Goal: Transaction & Acquisition: Purchase product/service

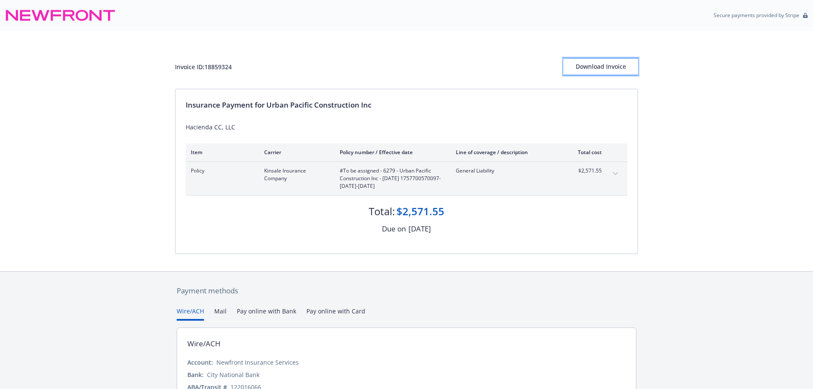
click at [608, 65] on div "Download Invoice" at bounding box center [601, 66] width 75 height 16
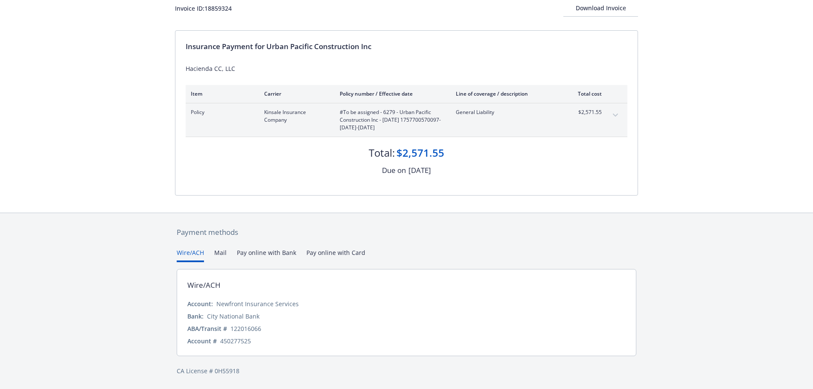
scroll to position [42, 0]
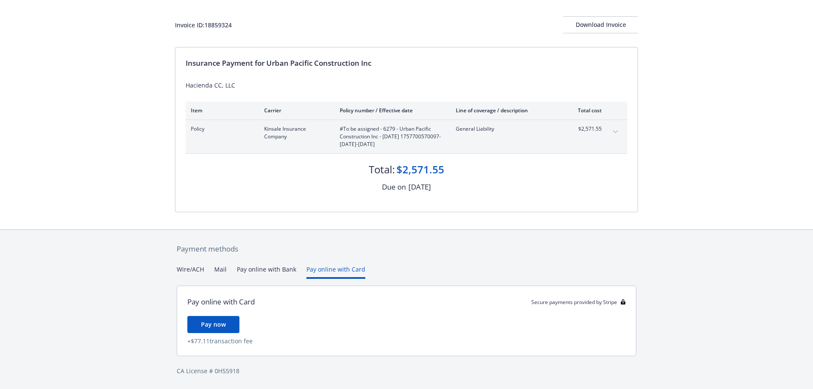
click at [337, 253] on div "Payment methods Wire/ACH Mail Pay online with Bank Pay online with Card Pay onl…" at bounding box center [406, 310] width 463 height 160
click at [216, 326] on span "Pay now" at bounding box center [213, 324] width 25 height 8
click at [212, 325] on span "Pay now" at bounding box center [213, 324] width 25 height 8
click at [313, 252] on div "Payment methods Wire/ACH Mail Pay online with Bank Pay online with Card Pay onl…" at bounding box center [406, 310] width 463 height 160
click at [215, 328] on span "Pay now" at bounding box center [213, 324] width 25 height 8
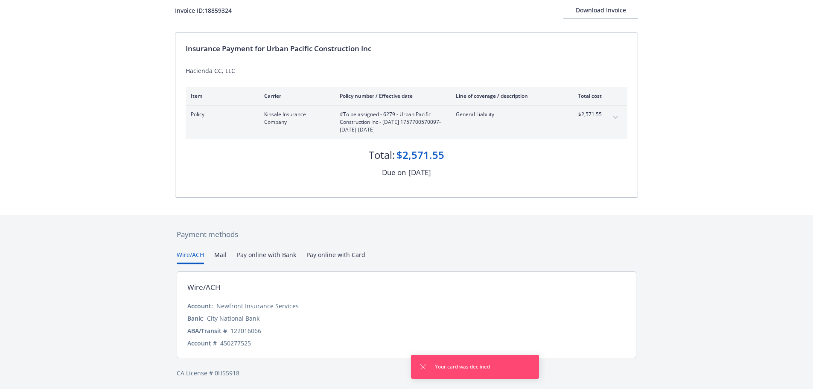
scroll to position [58, 0]
click at [424, 369] on icon "Dismiss notification" at bounding box center [423, 366] width 7 height 7
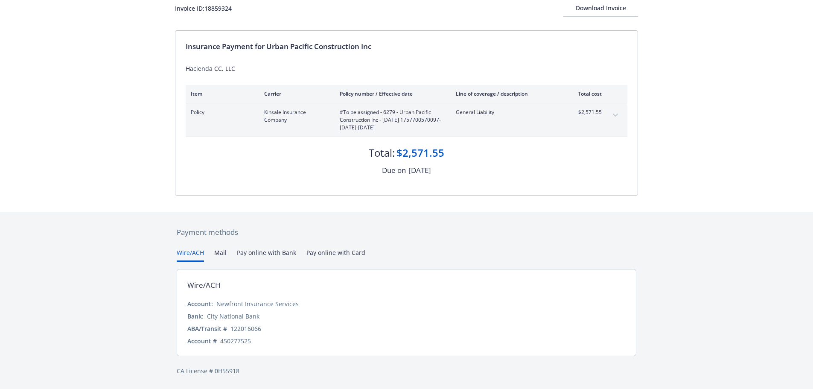
click at [272, 254] on button "Pay online with Bank" at bounding box center [266, 255] width 59 height 14
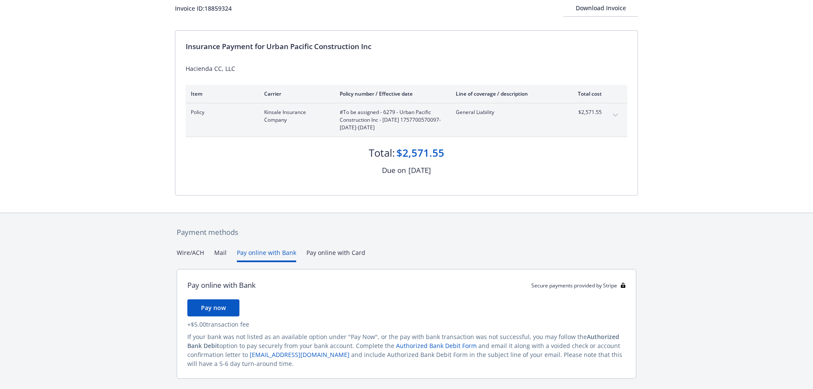
click at [672, 262] on div "Payment methods Wire/ACH Mail Pay online with Bank Pay online with Card Pay onl…" at bounding box center [406, 312] width 813 height 199
click at [193, 253] on button "Wire/ACH" at bounding box center [190, 255] width 27 height 14
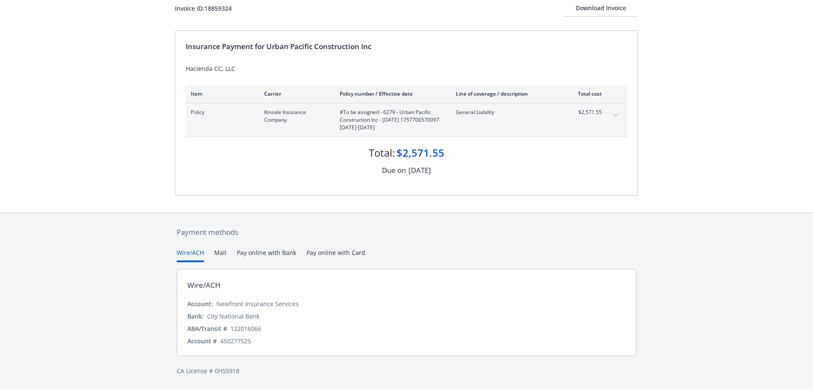
click at [193, 253] on button "Wire/ACH" at bounding box center [190, 255] width 27 height 14
click at [616, 115] on icon "expand content" at bounding box center [615, 115] width 5 height 3
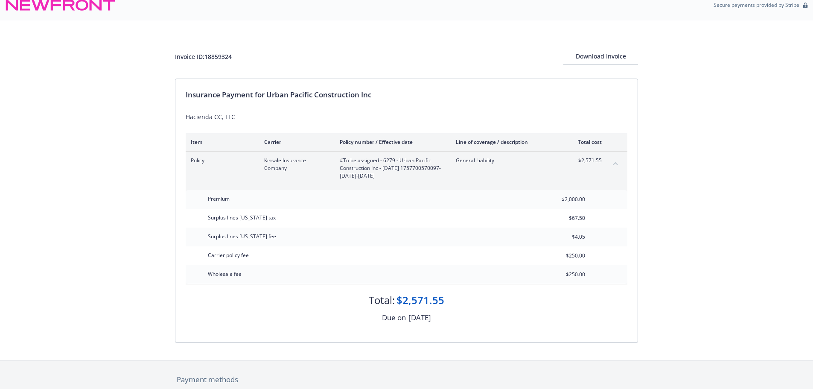
scroll to position [0, 0]
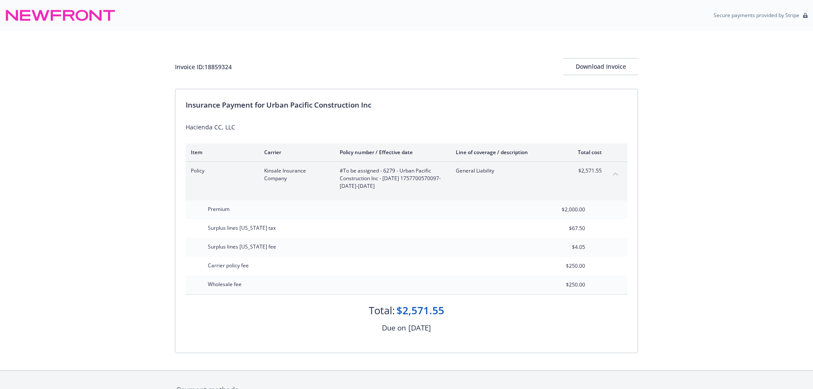
click at [202, 112] on div "Insurance Payment for Urban Pacific Construction Inc Hacienda CC, LLC Item Carr…" at bounding box center [406, 220] width 462 height 263
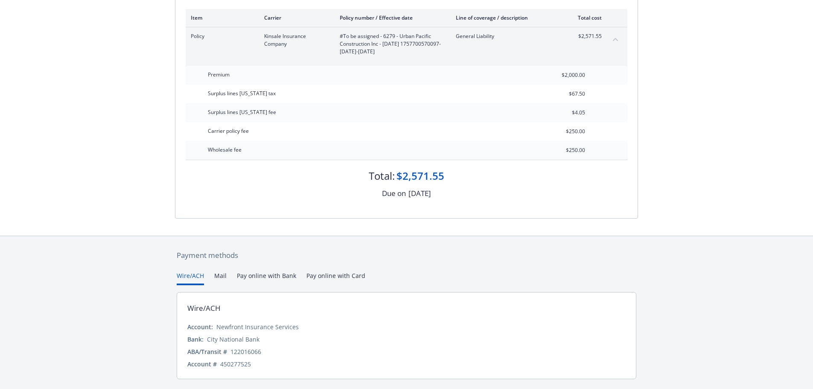
scroll to position [158, 0]
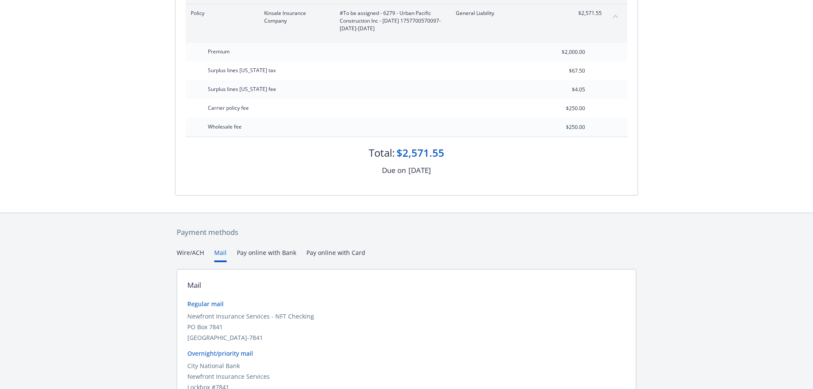
click at [222, 255] on button "Mail" at bounding box center [220, 255] width 12 height 14
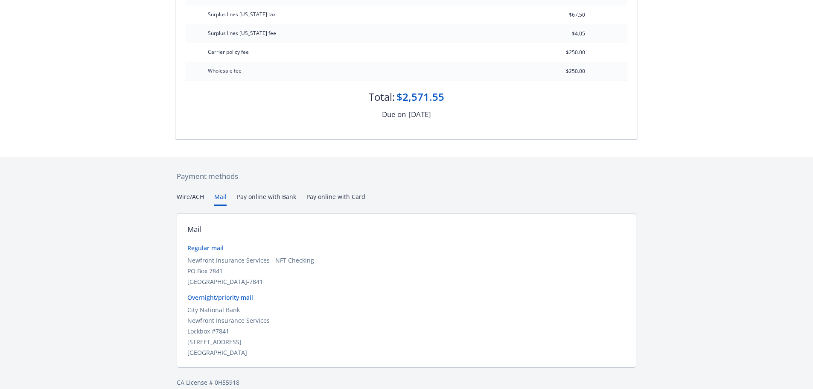
scroll to position [141, 0]
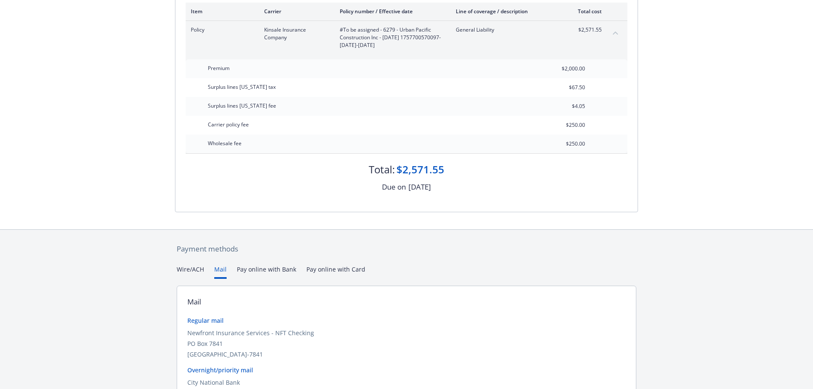
click at [322, 199] on div "Secure payments provided by Stripe Invoice ID: 18859324 Download Invoice Insura…" at bounding box center [406, 166] width 813 height 614
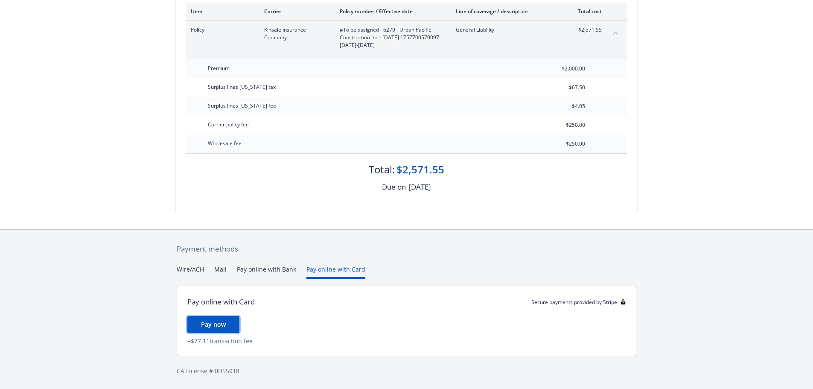
drag, startPoint x: 219, startPoint y: 323, endPoint x: 224, endPoint y: 321, distance: 5.8
click at [219, 323] on span "Pay now" at bounding box center [213, 324] width 25 height 8
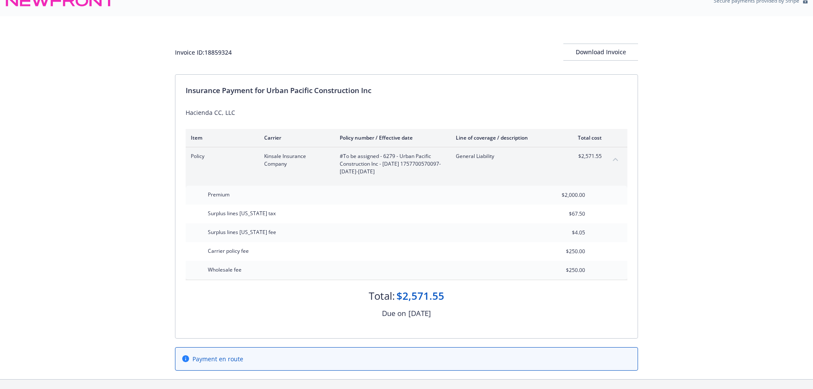
scroll to position [0, 0]
